Goal: Task Accomplishment & Management: Manage account settings

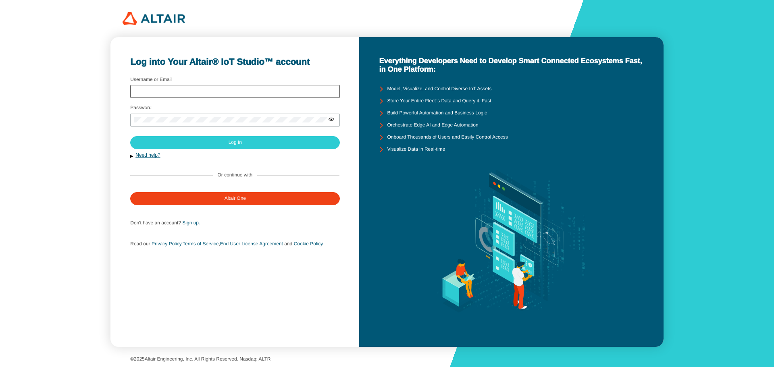
click at [257, 88] on div at bounding box center [235, 91] width 210 height 13
click at [245, 93] on input "Username or Email" at bounding box center [235, 92] width 202 height 6
type input "[EMAIL_ADDRESS][DOMAIN_NAME]"
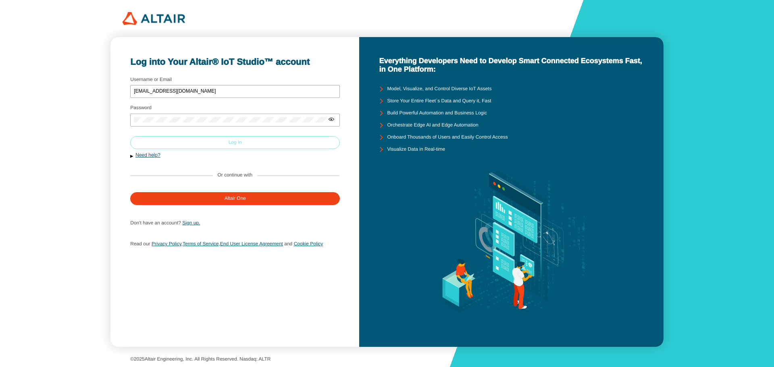
click at [207, 146] on paper-button "Log In" at bounding box center [235, 142] width 210 height 13
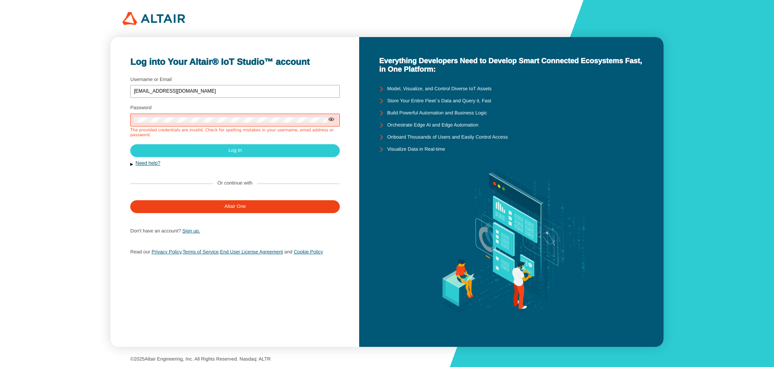
click at [333, 119] on iron-icon at bounding box center [331, 119] width 6 height 6
click at [112, 130] on div "Log into Your Altair® IoT Studio™ account Username or Email [EMAIL_ADDRESS][DOM…" at bounding box center [234, 192] width 249 height 310
drag, startPoint x: 128, startPoint y: 128, endPoint x: 337, endPoint y: 135, distance: 209.8
click at [337, 135] on div "Log into Your Altair® IoT Studio™ account Username or Email [EMAIL_ADDRESS][DOM…" at bounding box center [234, 192] width 249 height 310
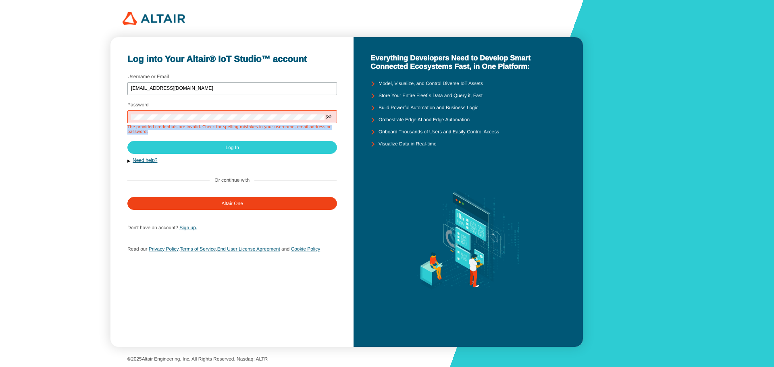
click at [345, 134] on div "Log into Your Altair® IoT Studio™ account Username or Email [EMAIL_ADDRESS][DOM…" at bounding box center [231, 192] width 243 height 310
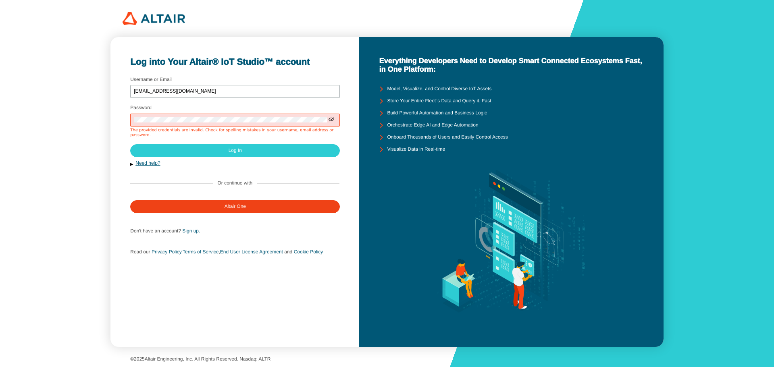
click at [349, 167] on div "Log into Your Altair® IoT Studio™ account Username or Email [EMAIL_ADDRESS][DOM…" at bounding box center [234, 192] width 249 height 310
